Goal: Transaction & Acquisition: Purchase product/service

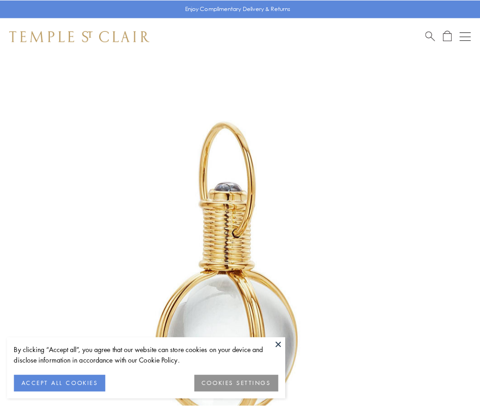
scroll to position [238, 0]
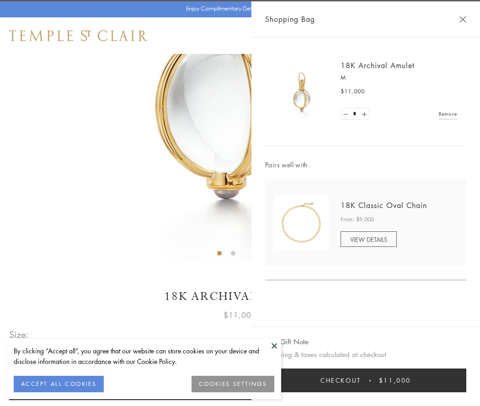
click at [365, 380] on button "Checkout $11,000" at bounding box center [365, 380] width 201 height 24
